Goal: Information Seeking & Learning: Check status

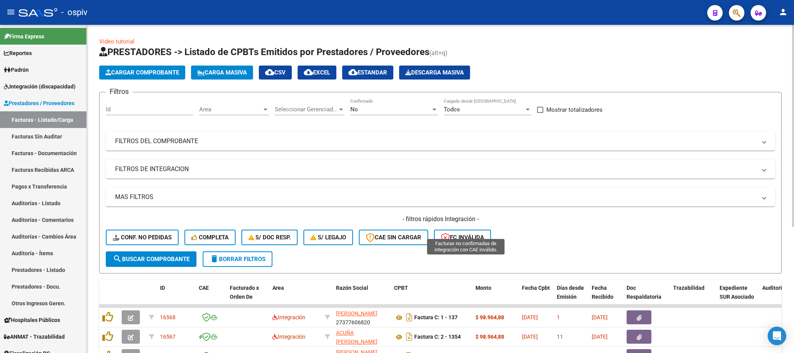
scroll to position [174, 0]
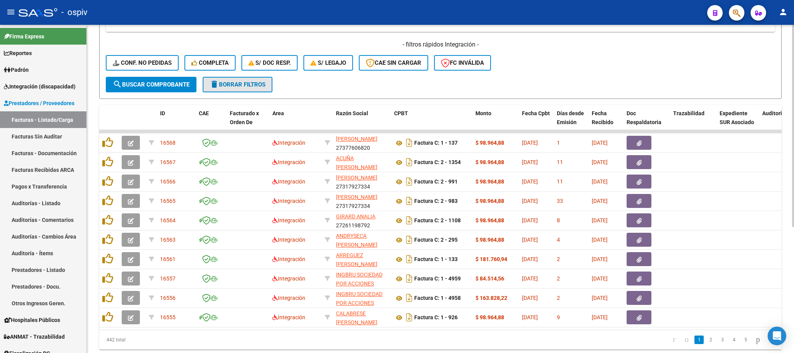
click at [245, 87] on span "delete Borrar Filtros" at bounding box center [238, 84] width 56 height 7
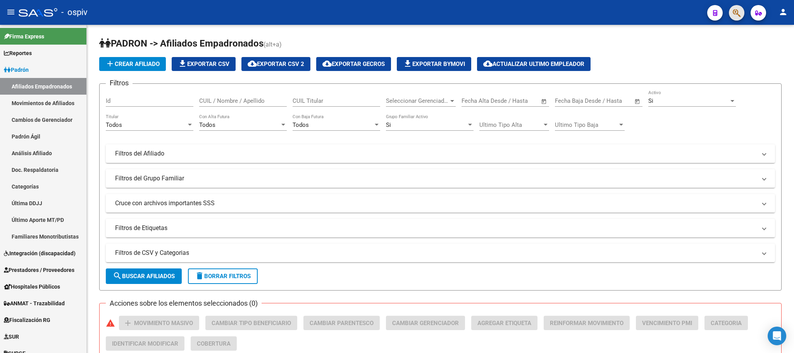
click at [731, 12] on button "button" at bounding box center [737, 13] width 16 height 16
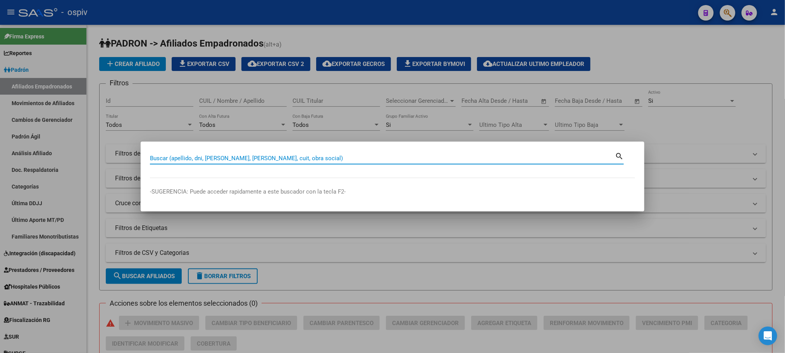
paste input "48969939"
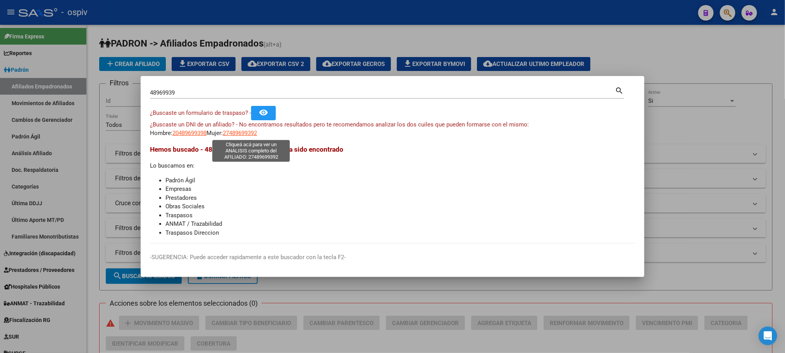
click at [247, 133] on span "27489699392" at bounding box center [240, 132] width 34 height 7
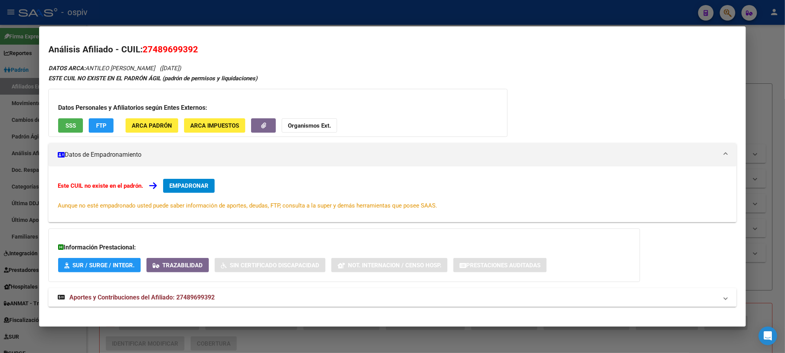
click at [70, 124] on span "SSS" at bounding box center [71, 125] width 10 height 7
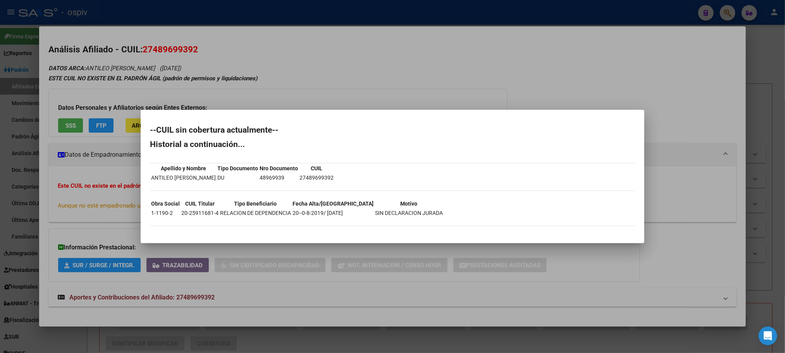
click at [357, 67] on div at bounding box center [392, 176] width 785 height 353
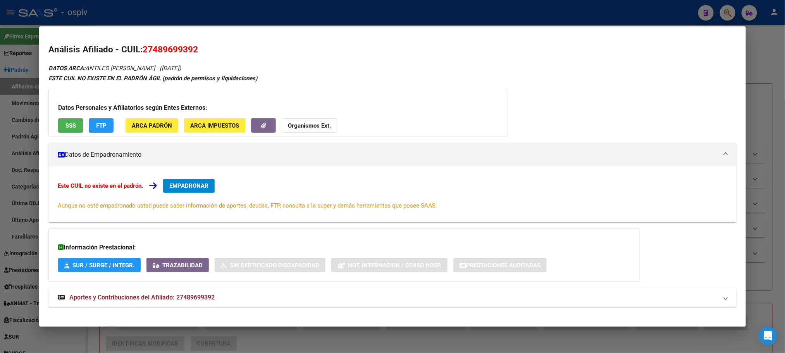
click at [186, 299] on span "Aportes y Contribuciones del Afiliado: 27489699392" at bounding box center [141, 296] width 145 height 7
click at [207, 7] on div at bounding box center [392, 176] width 785 height 353
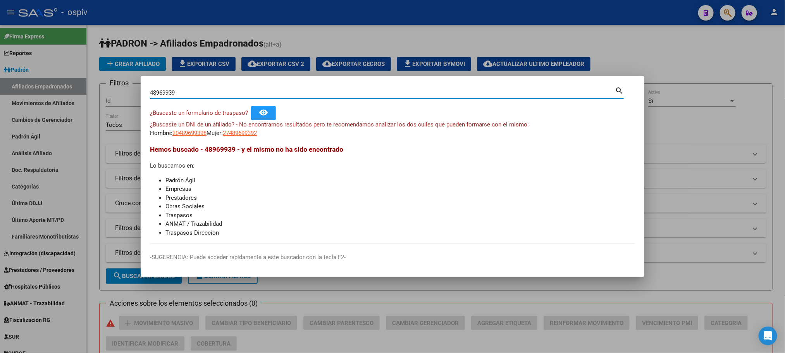
drag, startPoint x: 188, startPoint y: 94, endPoint x: 85, endPoint y: 91, distance: 102.8
click at [85, 92] on div "48969939 Buscar (apellido, dni, cuil, nro traspaso, cuit, obra social) search ¿…" at bounding box center [392, 176] width 785 height 353
type input "30226528"
click at [257, 132] on span "27302265289" at bounding box center [240, 132] width 34 height 7
type textarea "27302265289"
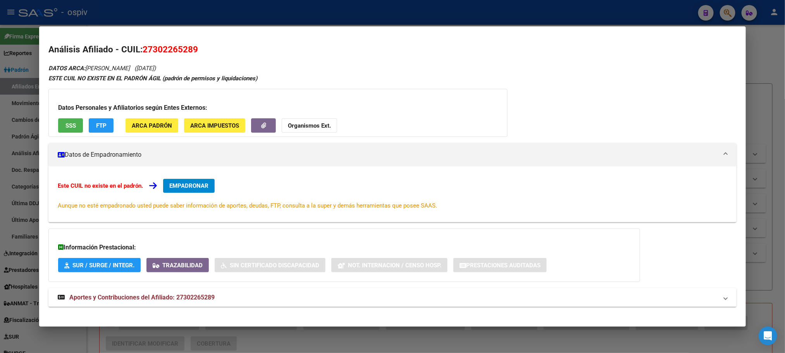
click at [70, 127] on span "SSS" at bounding box center [71, 125] width 10 height 7
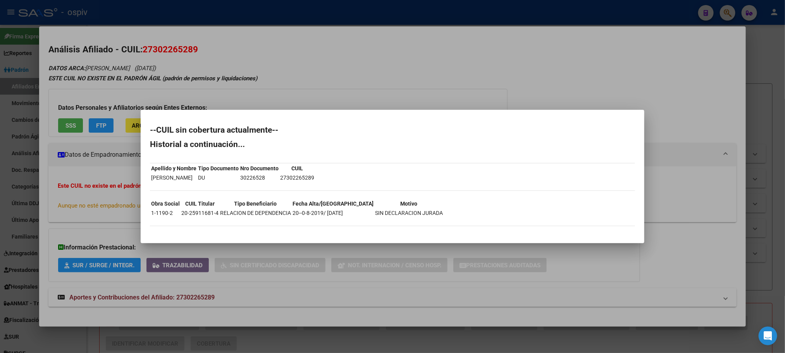
click at [299, 90] on div at bounding box center [392, 176] width 785 height 353
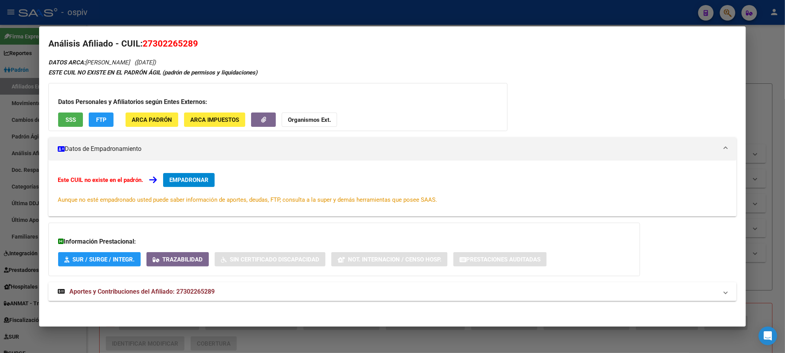
scroll to position [7, 0]
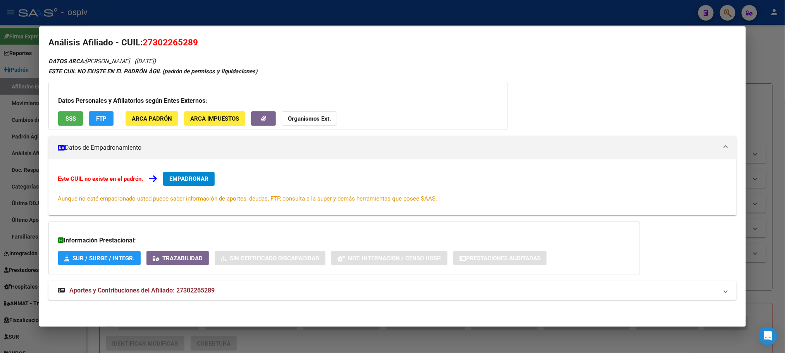
click at [179, 286] on span "Aportes y Contribuciones del Afiliado: 27302265289" at bounding box center [141, 289] width 145 height 7
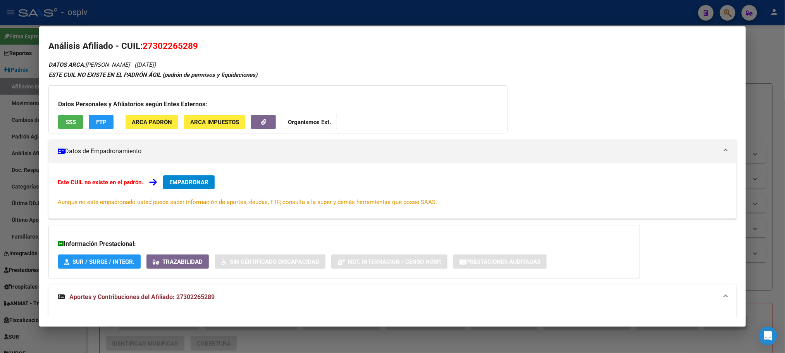
scroll to position [0, 0]
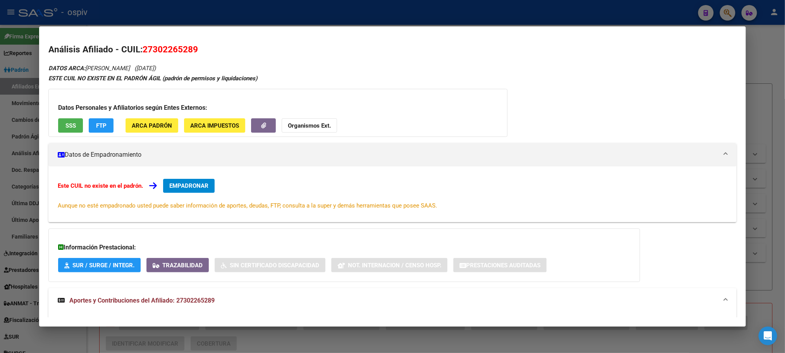
click at [152, 51] on span "27302265289" at bounding box center [170, 49] width 55 height 10
copy span "27302265289"
click at [220, 6] on div at bounding box center [392, 176] width 785 height 353
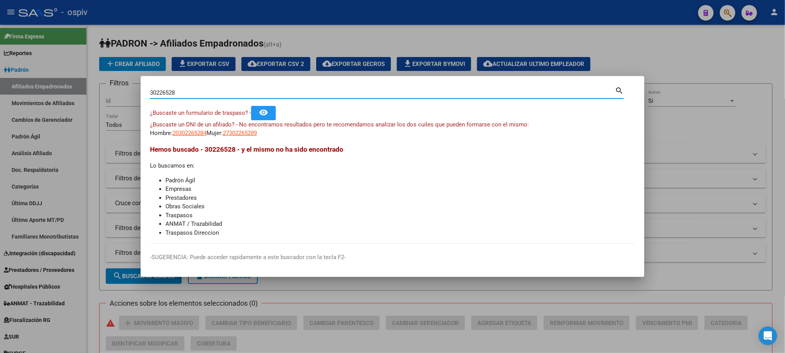
drag, startPoint x: 185, startPoint y: 92, endPoint x: 127, endPoint y: 83, distance: 59.0
click at [127, 83] on div "30226528 Buscar (apellido, dni, cuil, nro traspaso, cuit, obra social) search ¿…" at bounding box center [392, 176] width 785 height 353
paste input "4694599"
type input "34694599"
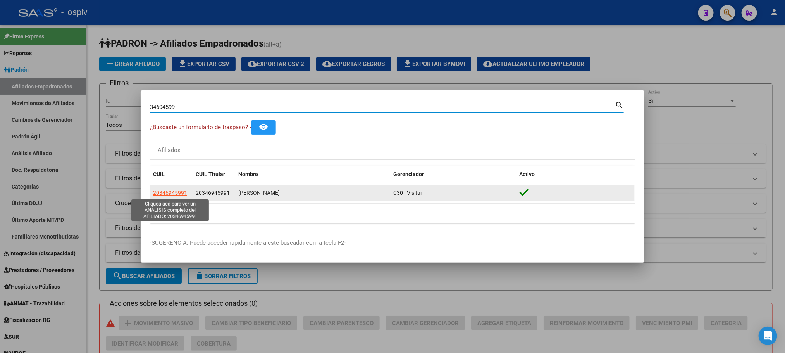
click at [176, 191] on span "20346945991" at bounding box center [170, 193] width 34 height 6
type textarea "20346945991"
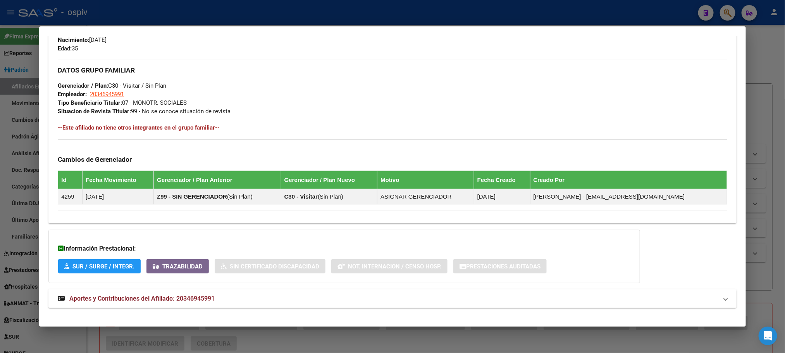
scroll to position [357, 0]
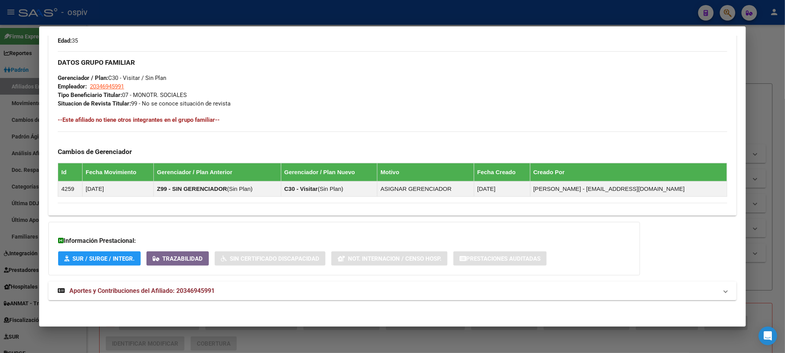
click at [192, 293] on span "Aportes y Contribuciones del Afiliado: 20346945991" at bounding box center [141, 290] width 145 height 7
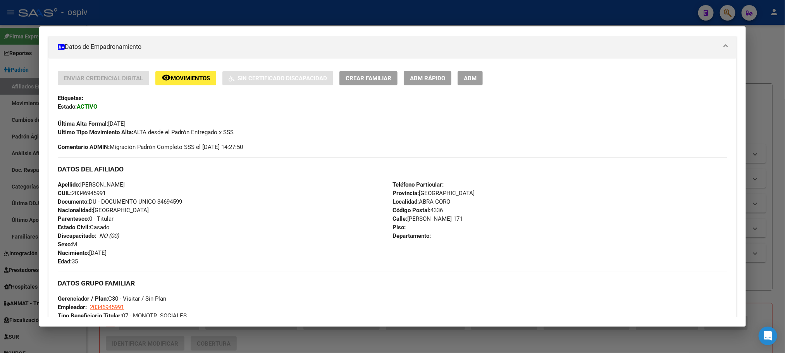
scroll to position [0, 0]
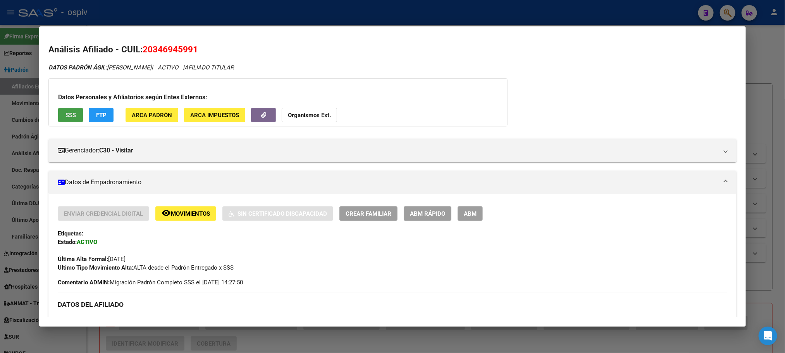
click at [72, 118] on span "SSS" at bounding box center [71, 115] width 10 height 7
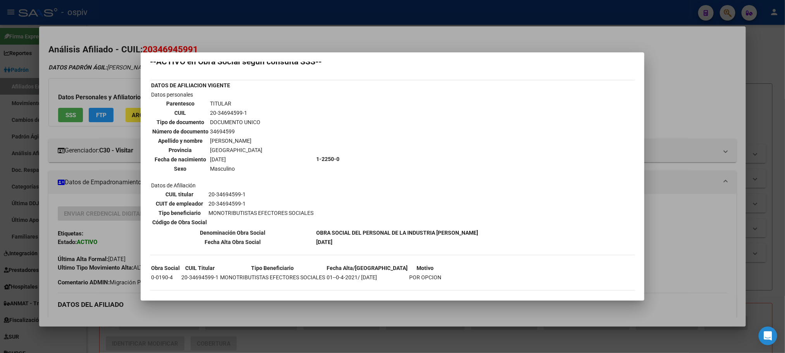
scroll to position [13, 0]
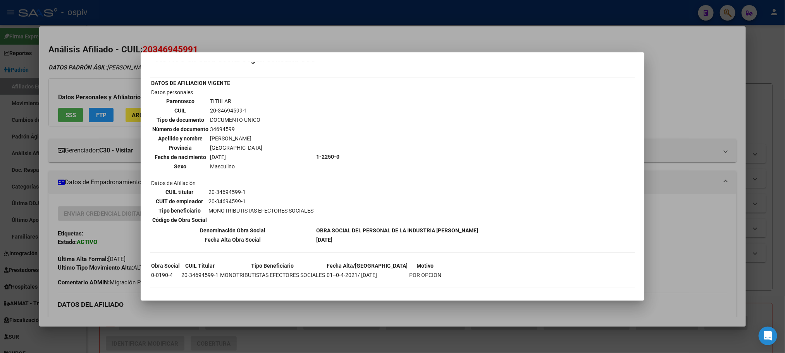
click at [230, 109] on td "20-34694599-1" at bounding box center [236, 110] width 53 height 9
copy tbody "20-34694599-1"
click at [202, 13] on div at bounding box center [392, 176] width 785 height 353
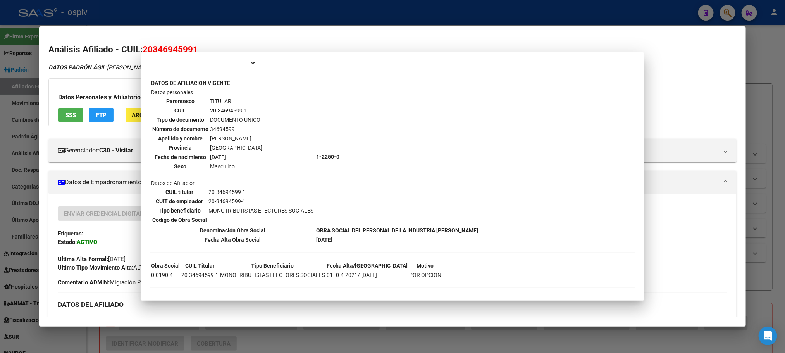
click at [201, 16] on div at bounding box center [392, 176] width 785 height 353
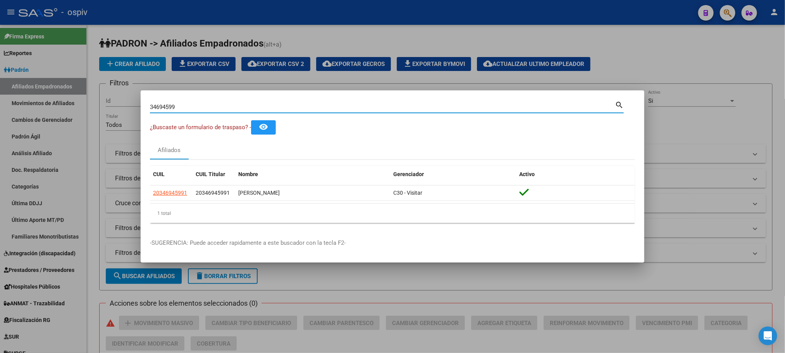
drag, startPoint x: 185, startPoint y: 110, endPoint x: 171, endPoint y: 14, distance: 96.8
click at [116, 99] on div "34694599 Buscar (apellido, dni, cuil, nro traspaso, cuit, obra social) search ¿…" at bounding box center [392, 176] width 785 height 353
paste input "5424213"
type input "35424213"
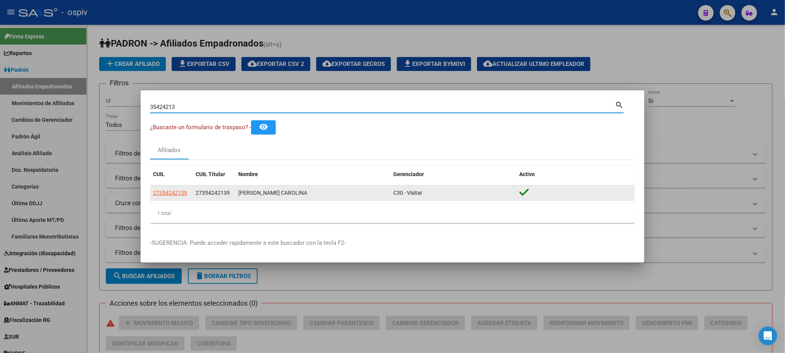
click at [173, 189] on app-link-go-to "27354242139" at bounding box center [170, 192] width 34 height 9
click at [171, 198] on datatable-body-cell "27354242139" at bounding box center [171, 192] width 43 height 15
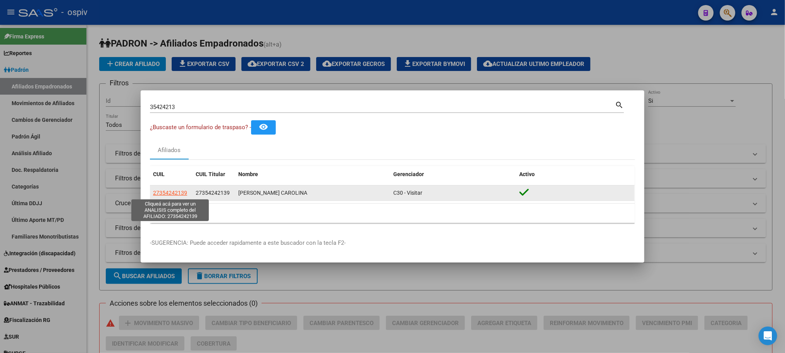
click at [173, 193] on span "27354242139" at bounding box center [170, 193] width 34 height 6
type textarea "27354242139"
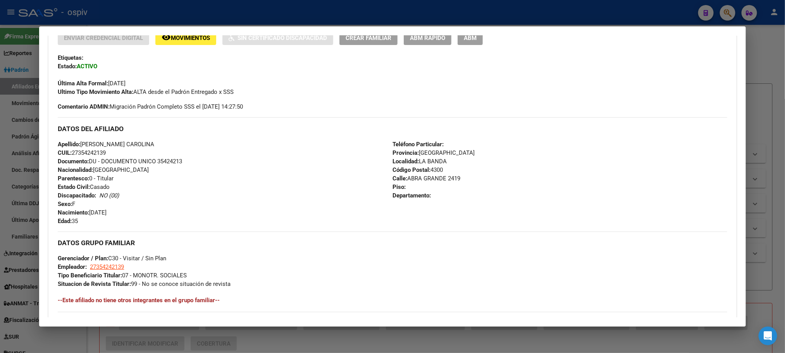
scroll to position [357, 0]
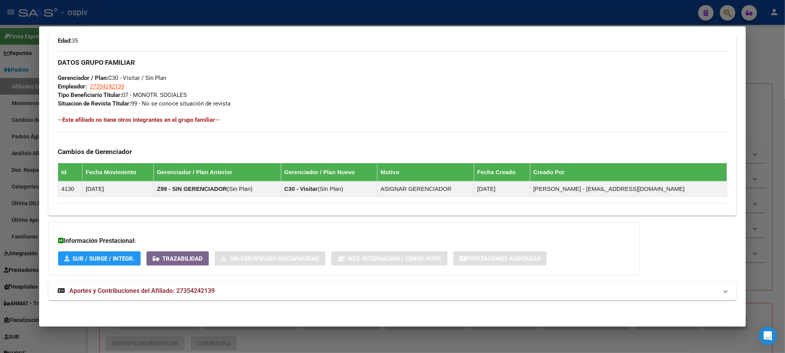
click at [186, 288] on span "Aportes y Contribuciones del Afiliado: 27354242139" at bounding box center [141, 290] width 145 height 7
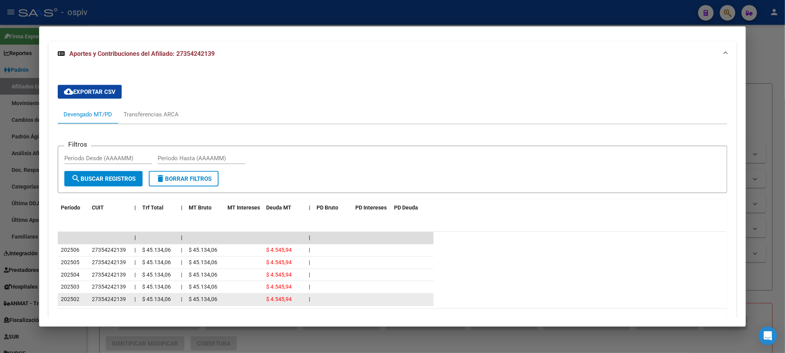
scroll to position [646, 0]
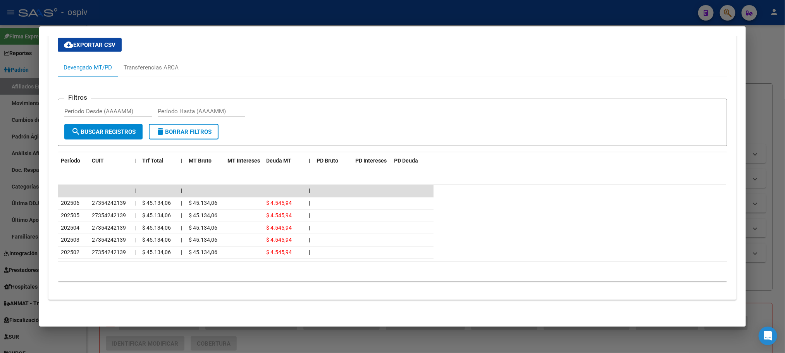
click at [252, 16] on div at bounding box center [392, 176] width 785 height 353
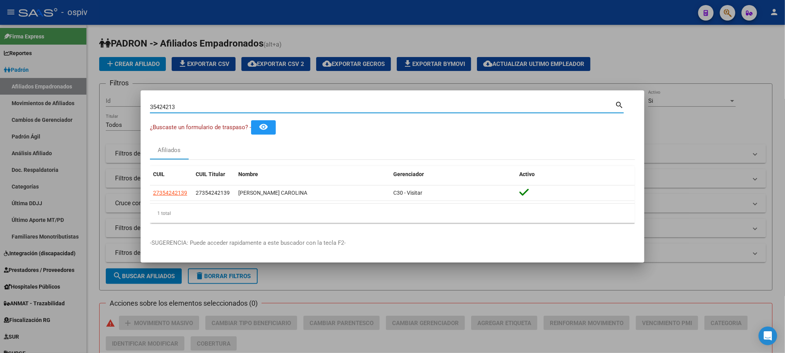
drag, startPoint x: 191, startPoint y: 107, endPoint x: 61, endPoint y: 96, distance: 130.8
click at [61, 96] on div "35424213 Buscar (apellido, dni, cuil, nro traspaso, cuit, obra social) search ¿…" at bounding box center [392, 176] width 785 height 353
paste input "8482108"
type input "38482108"
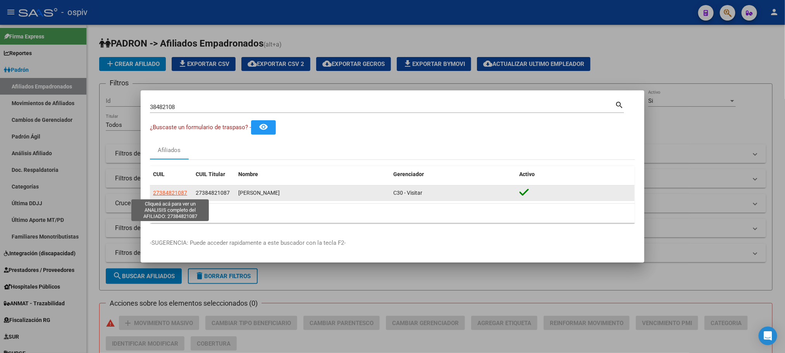
click at [170, 191] on span "27384821087" at bounding box center [170, 193] width 34 height 6
type textarea "27384821087"
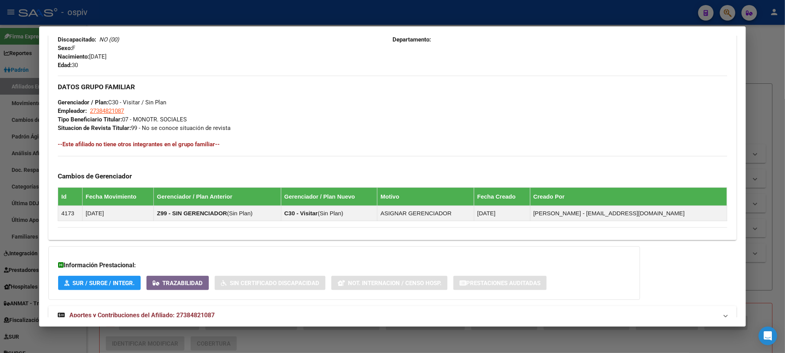
scroll to position [357, 0]
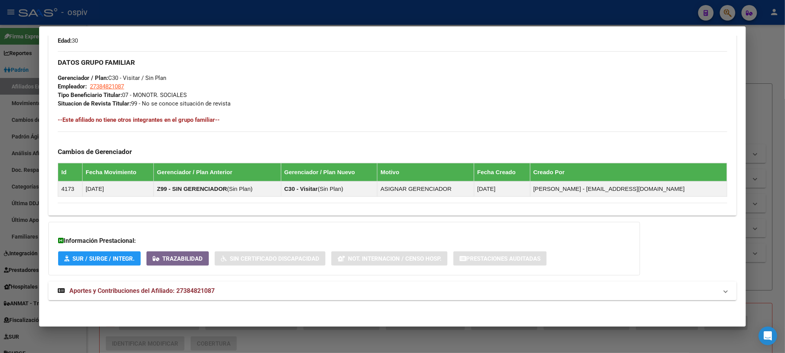
click at [165, 293] on span "Aportes y Contribuciones del Afiliado: 27384821087" at bounding box center [141, 290] width 145 height 7
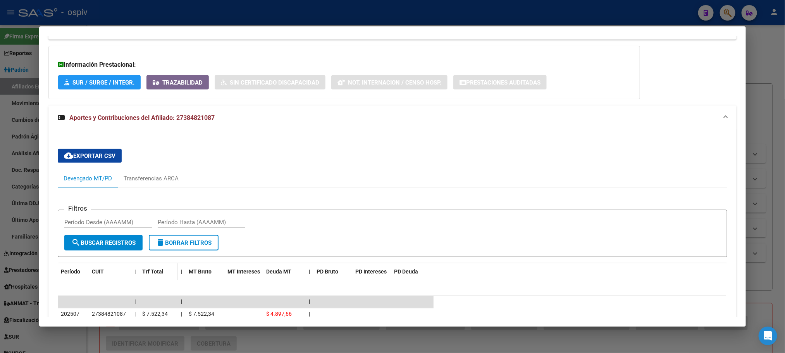
scroll to position [658, 0]
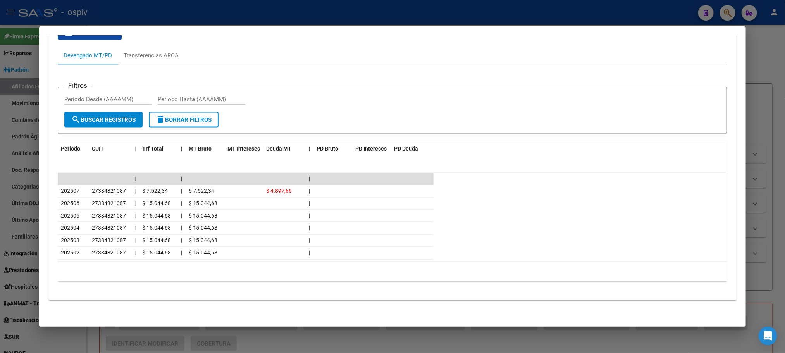
click at [185, 12] on div at bounding box center [392, 176] width 785 height 353
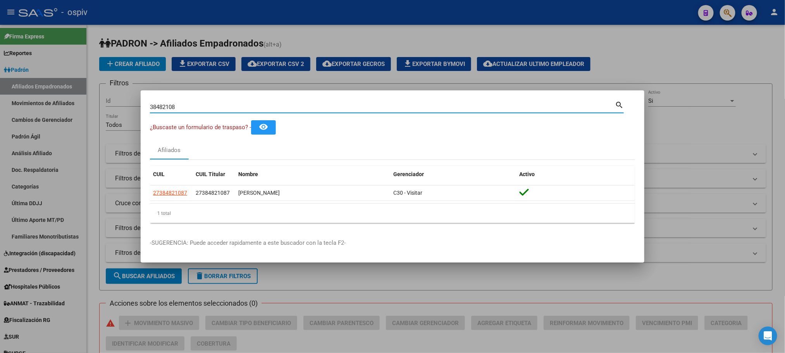
drag, startPoint x: 172, startPoint y: 109, endPoint x: 99, endPoint y: 110, distance: 73.3
click at [99, 110] on div "38482108 Buscar (apellido, dni, cuil, nro traspaso, cuit, obra social) search ¿…" at bounding box center [392, 176] width 785 height 353
paste input "6310101"
type input "36310101"
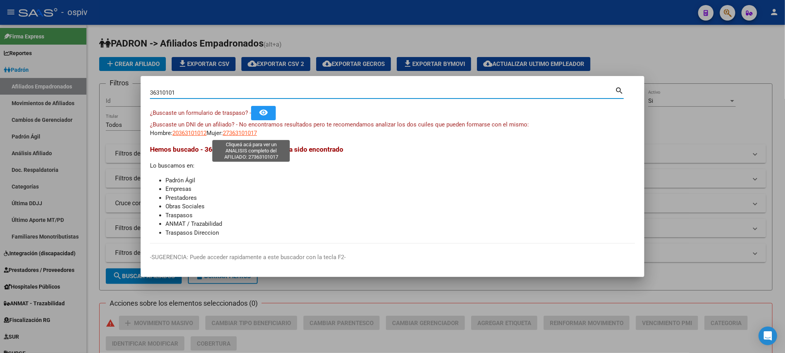
click at [243, 134] on span "27363101017" at bounding box center [240, 132] width 34 height 7
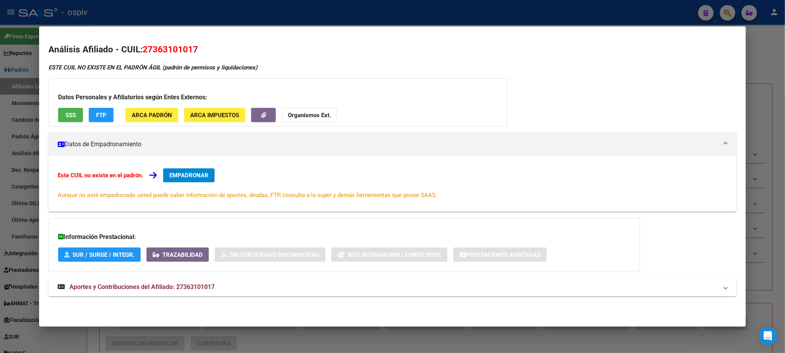
click at [186, 12] on div at bounding box center [392, 176] width 785 height 353
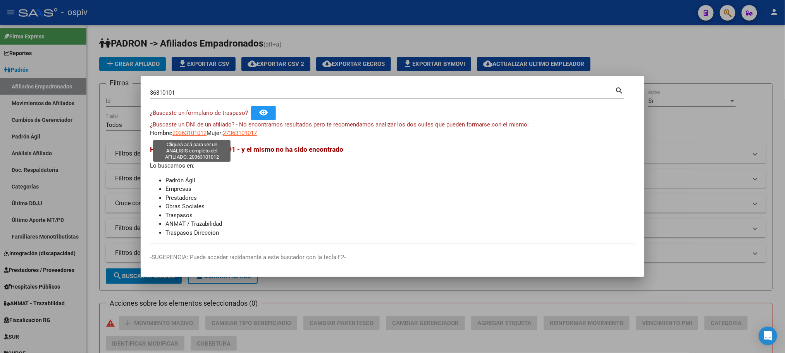
click at [192, 133] on span "20363101012" at bounding box center [190, 132] width 34 height 7
type textarea "20363101012"
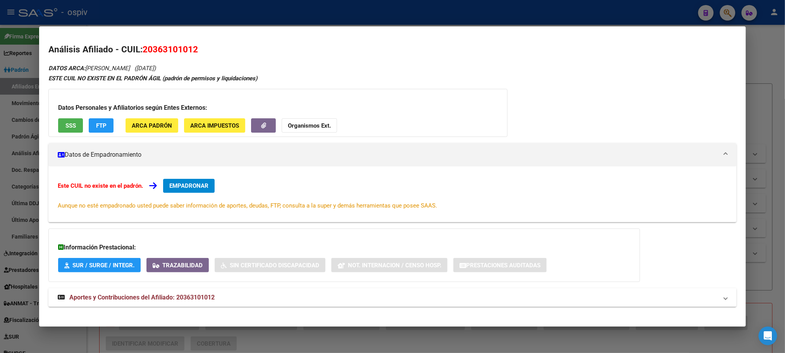
click at [73, 122] on button "SSS" at bounding box center [70, 125] width 25 height 14
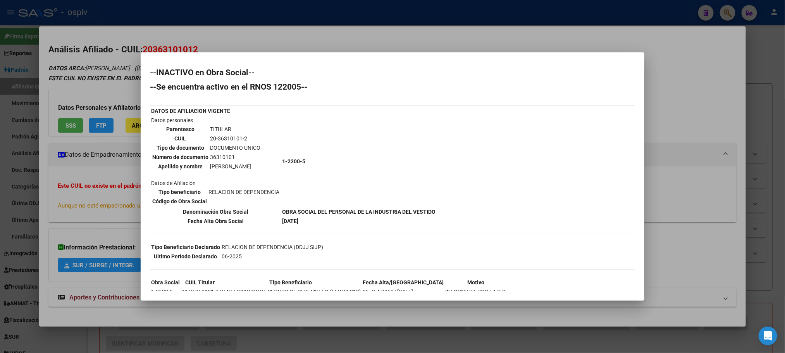
click at [352, 12] on div at bounding box center [392, 176] width 785 height 353
